Goal: Find specific page/section: Find specific page/section

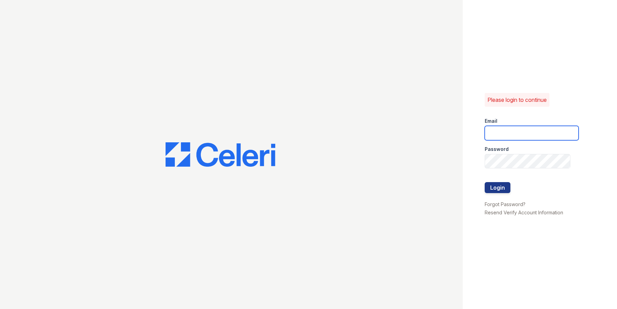
click at [513, 135] on input "email" at bounding box center [532, 133] width 94 height 14
type input "cwiley@trinity-pm.com"
click at [485, 182] on button "Login" at bounding box center [498, 187] width 26 height 11
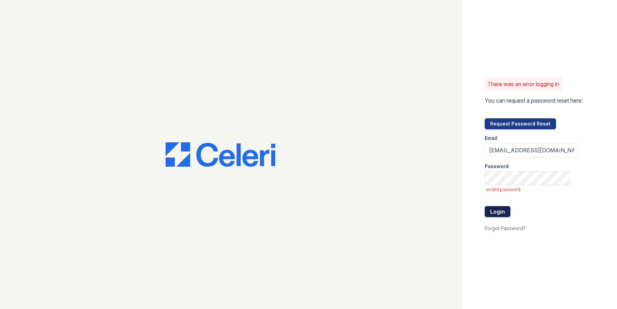
click at [498, 214] on button "Login" at bounding box center [498, 211] width 26 height 11
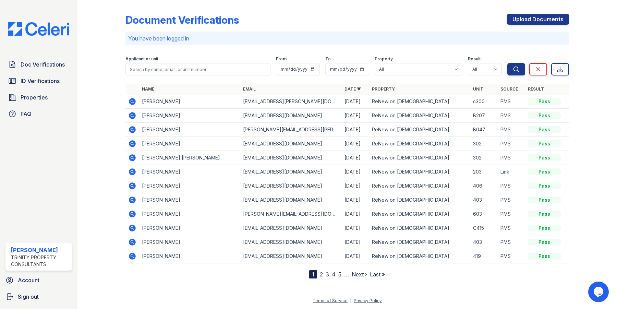
click at [132, 115] on icon at bounding box center [132, 115] width 2 height 2
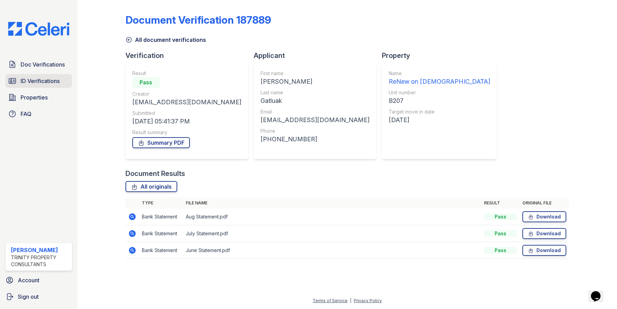
click at [41, 85] on span "ID Verifications" at bounding box center [40, 81] width 39 height 8
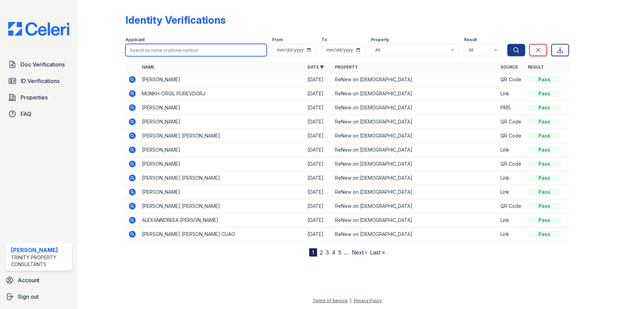
click at [160, 50] on input "search" at bounding box center [196, 50] width 141 height 12
type input "[PERSON_NAME]"
click at [508, 44] on button "Search" at bounding box center [517, 50] width 18 height 12
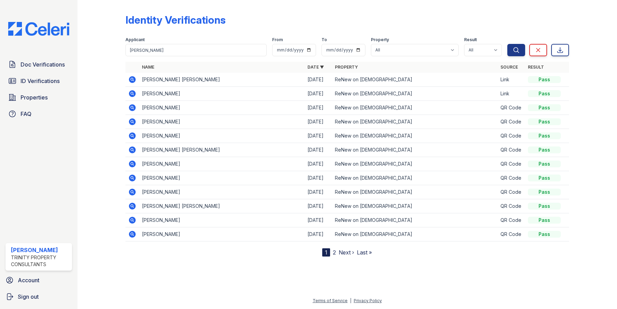
click at [133, 79] on icon at bounding box center [132, 79] width 8 height 8
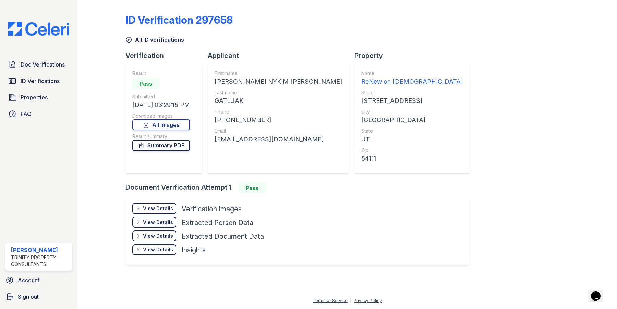
click at [159, 144] on link "Summary PDF" at bounding box center [161, 145] width 58 height 11
drag, startPoint x: 159, startPoint y: 241, endPoint x: 160, endPoint y: 222, distance: 19.9
click at [159, 240] on div "View Details Details" at bounding box center [154, 235] width 44 height 11
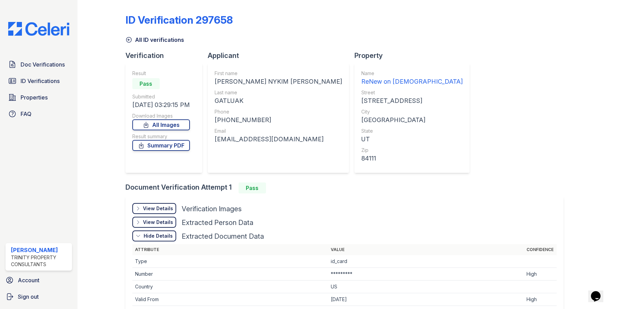
click at [168, 233] on div "Hide Details" at bounding box center [158, 235] width 29 height 7
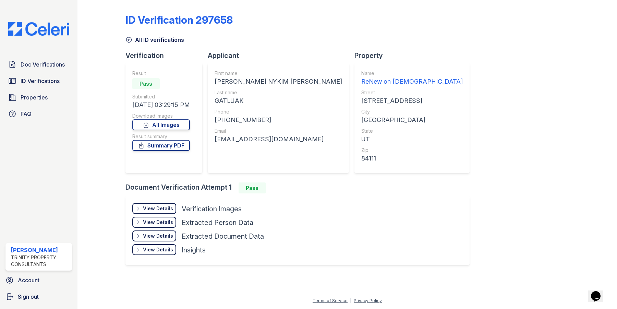
click at [160, 209] on div "View Details" at bounding box center [158, 208] width 30 height 7
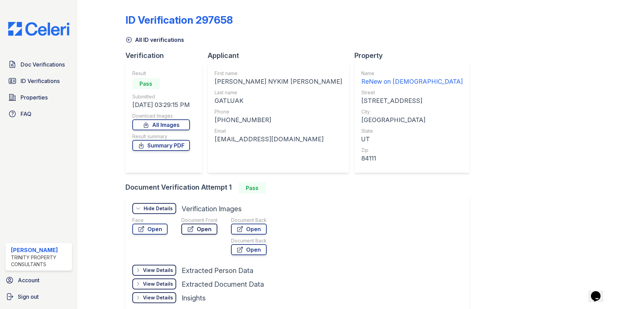
click at [204, 229] on link "Open" at bounding box center [199, 229] width 36 height 11
